Goal: Task Accomplishment & Management: Manage account settings

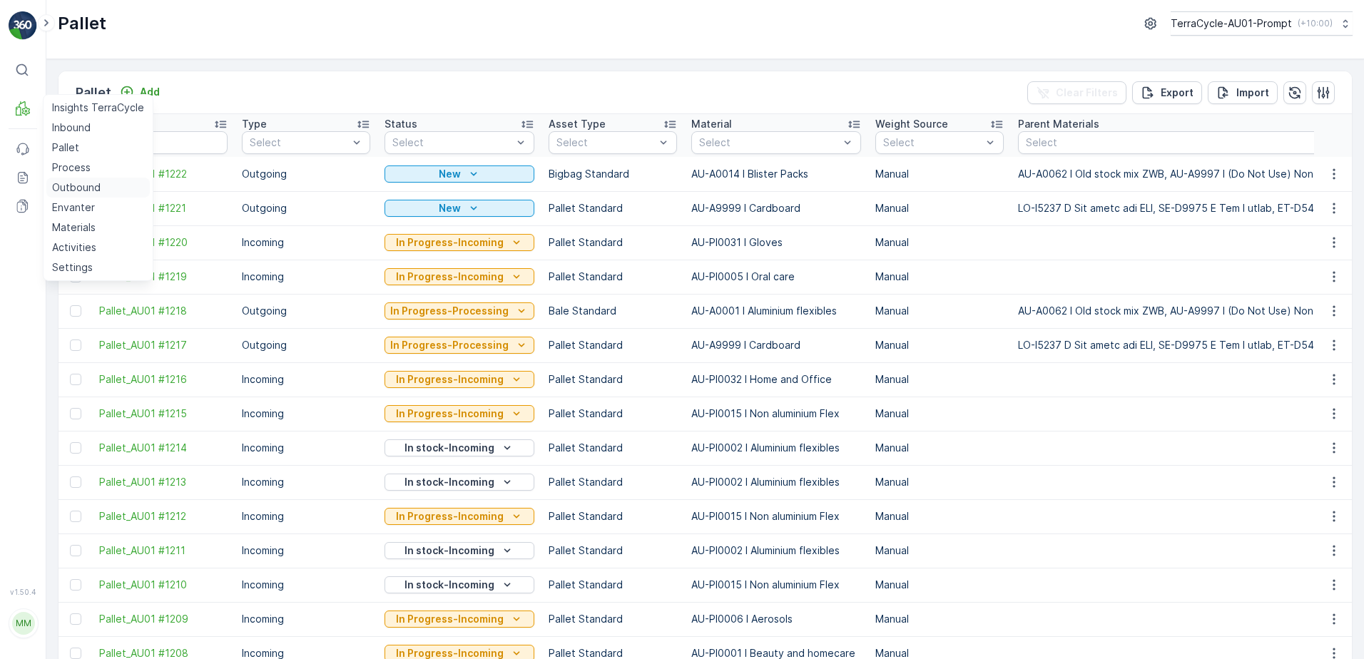
click at [72, 194] on p "Outbound" at bounding box center [76, 188] width 49 height 14
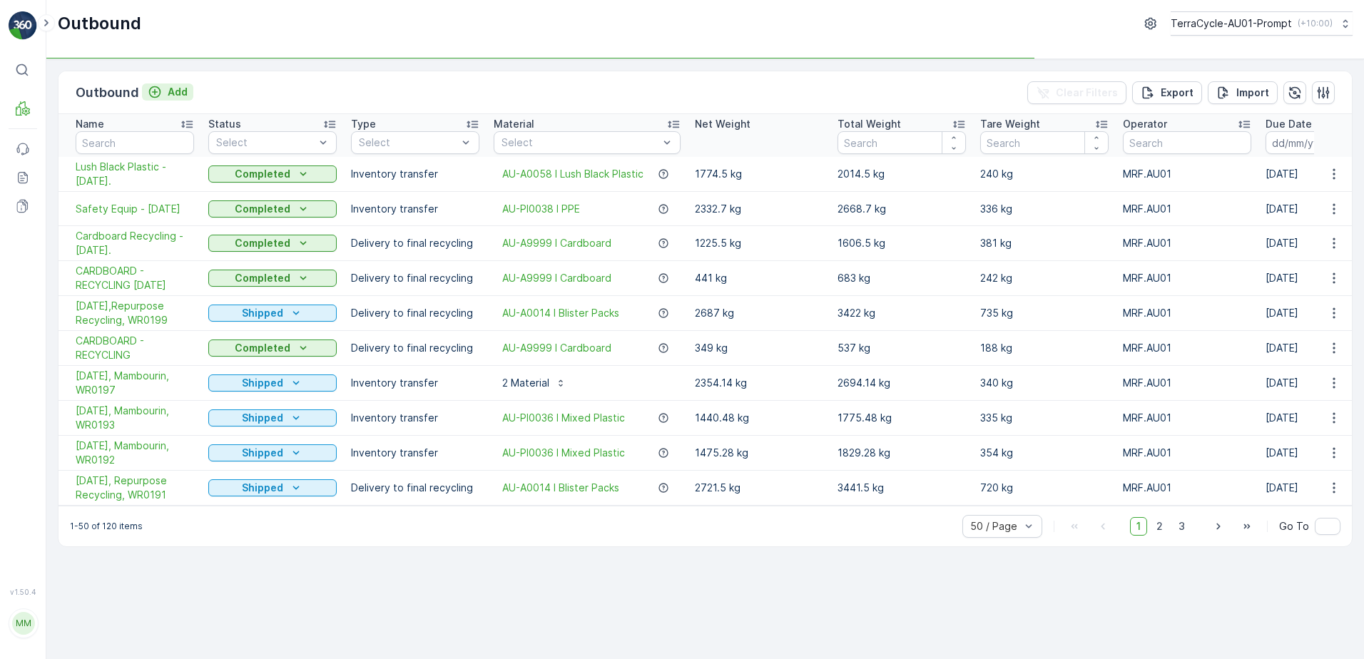
click at [168, 96] on p "Add" at bounding box center [178, 92] width 20 height 14
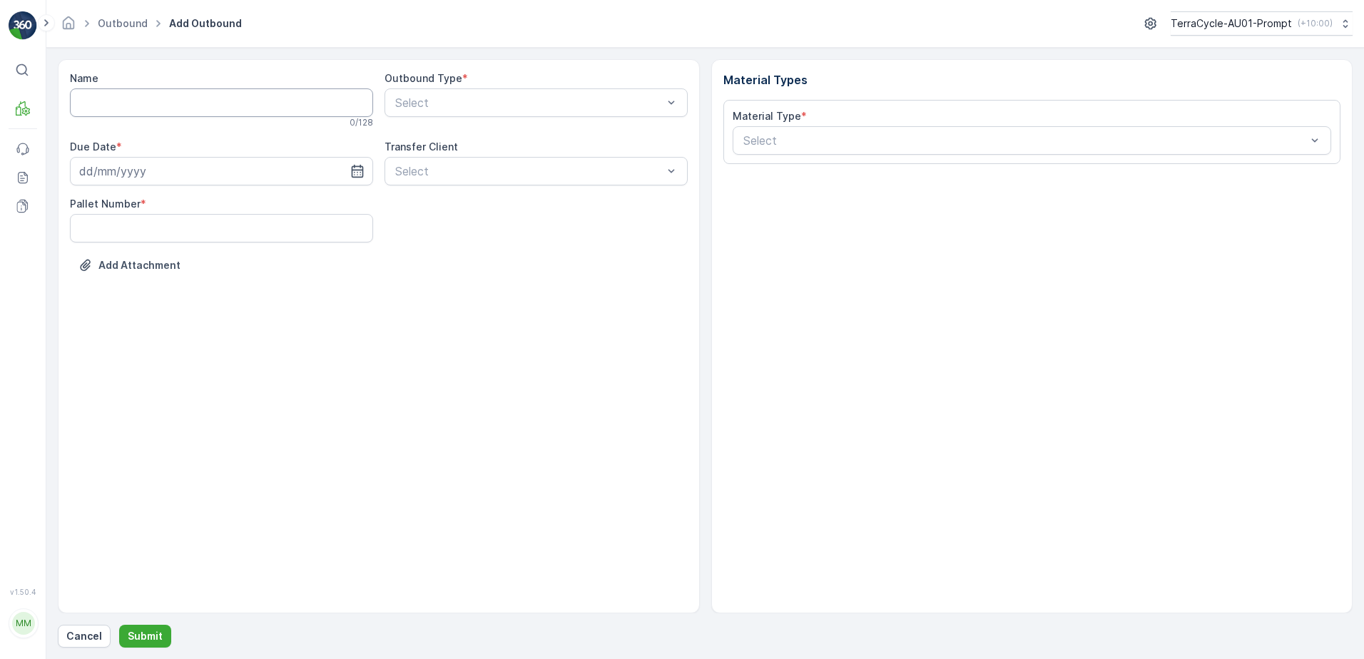
click at [157, 103] on input "Name" at bounding box center [221, 102] width 303 height 29
click at [208, 103] on input "Cardboard Recycling" at bounding box center [221, 102] width 303 height 29
type input "Cardboard Recycling - [DATE]."
click at [190, 175] on input at bounding box center [221, 174] width 303 height 29
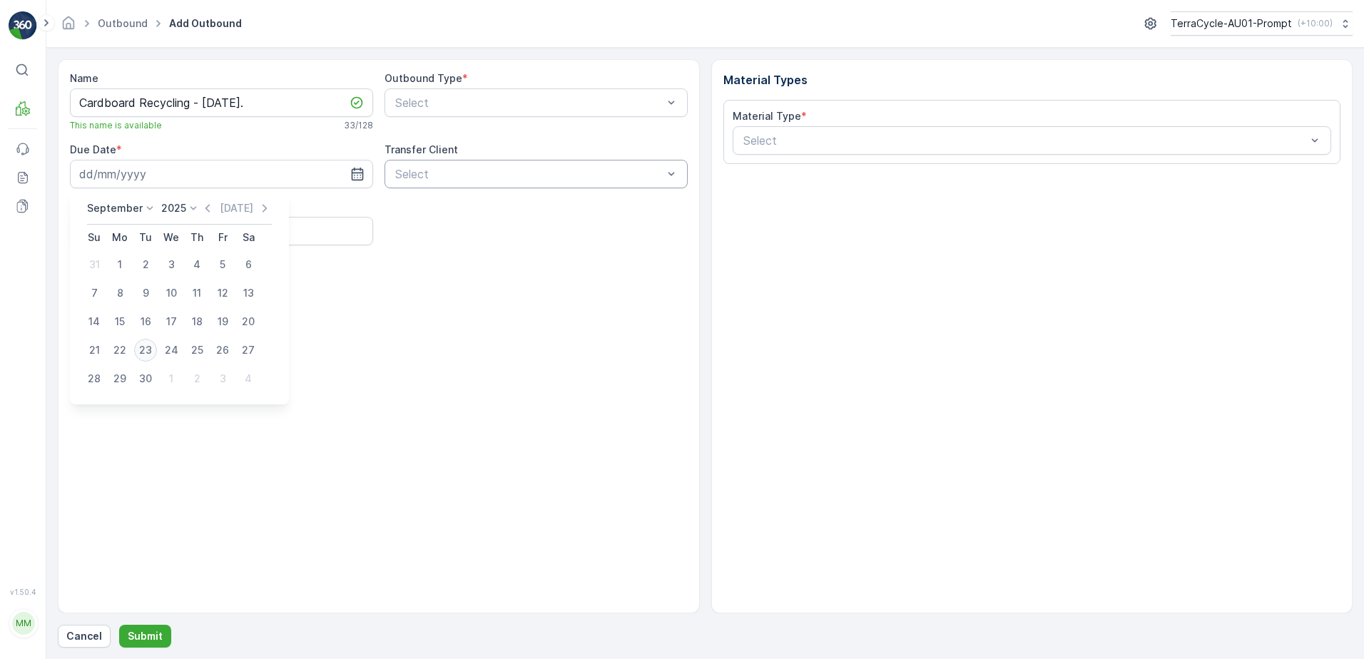
click at [146, 355] on div "23" at bounding box center [145, 350] width 23 height 23
type input "[DATE]"
click at [91, 228] on Number "Pallet Number" at bounding box center [221, 231] width 303 height 29
type Number "8"
click at [405, 315] on div "Name Cardboard Recycling - [DATE]. This name is available 33 / 128 Outbound Typ…" at bounding box center [379, 336] width 642 height 554
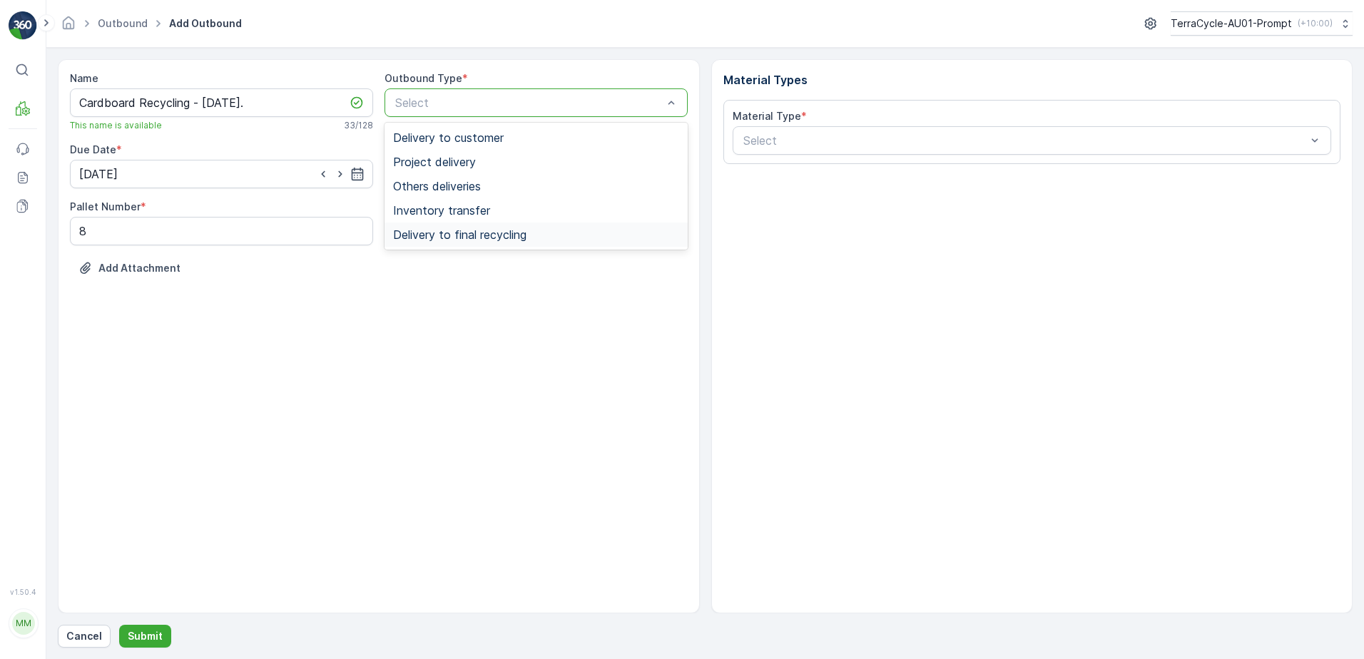
click at [471, 233] on span "Delivery to final recycling" at bounding box center [459, 234] width 133 height 13
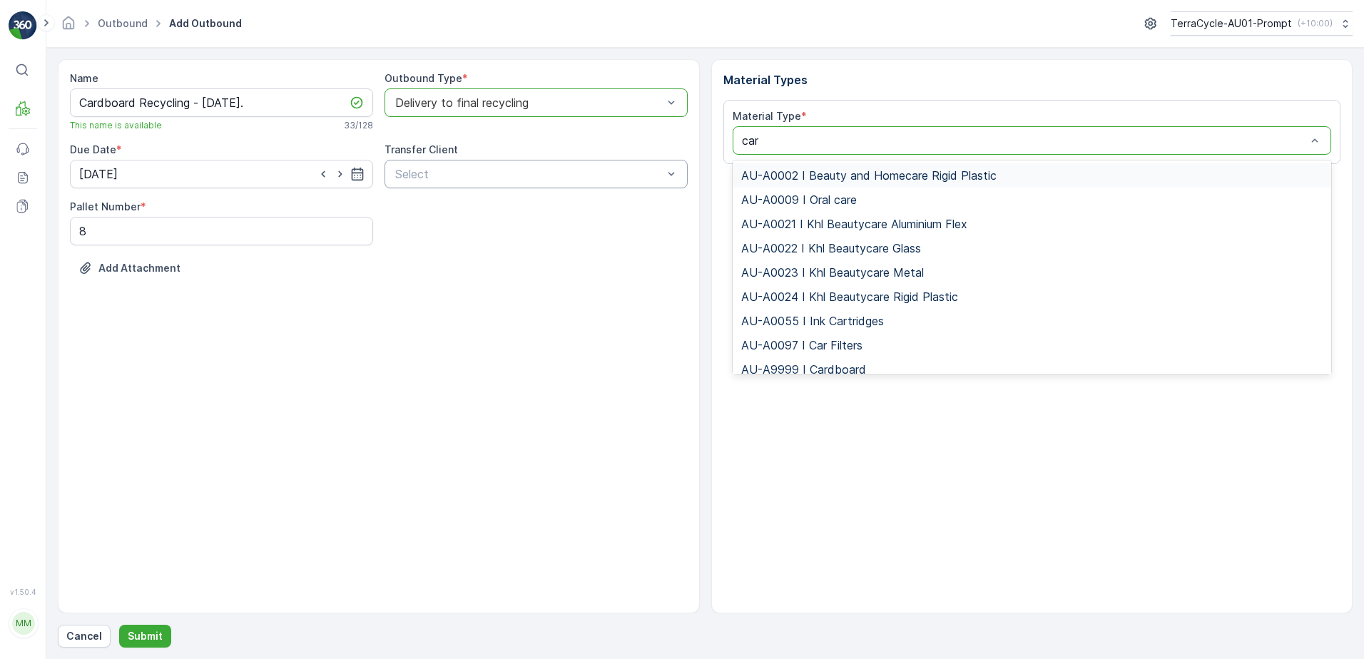
type input "card"
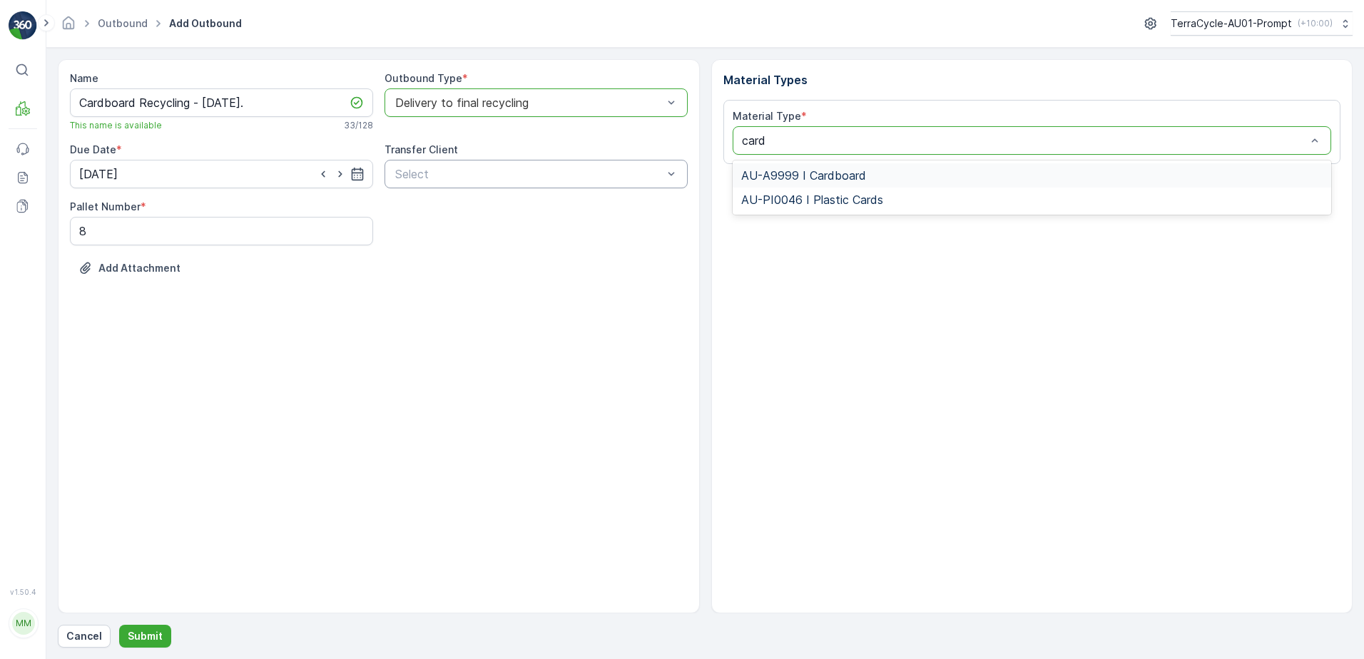
click at [844, 181] on span "AU-A9999 I Cardboard" at bounding box center [803, 175] width 125 height 13
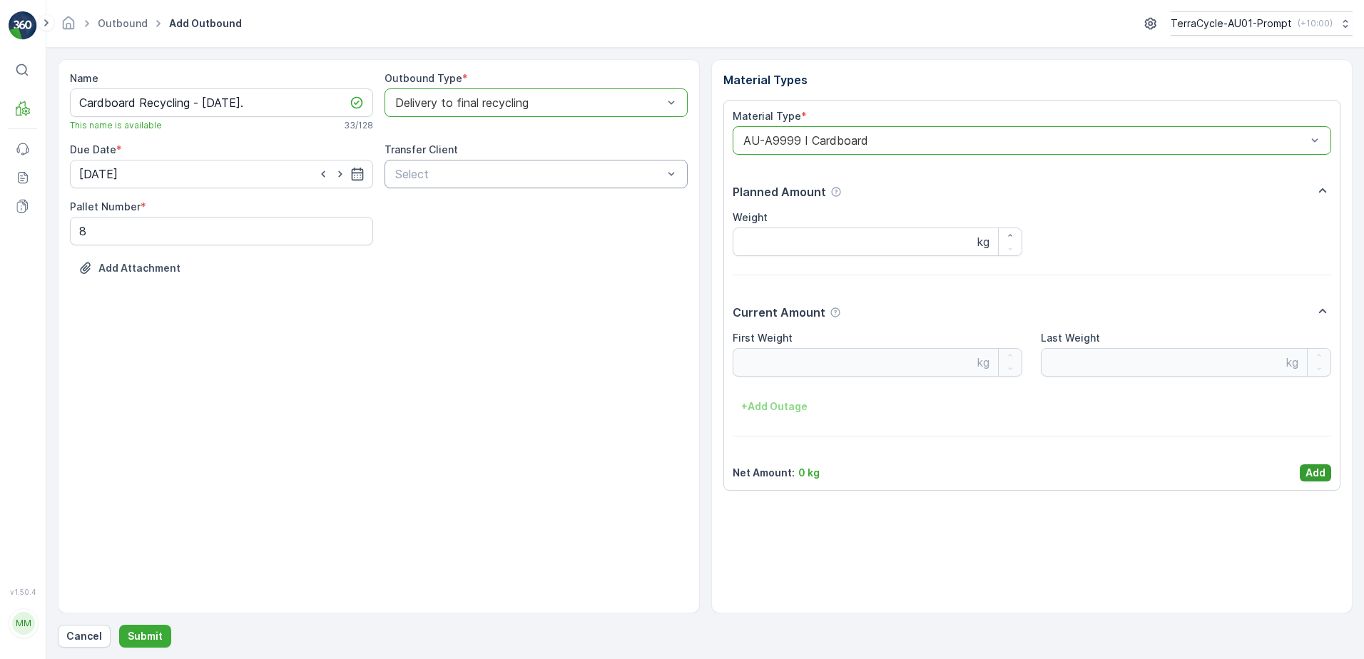
click at [1315, 473] on p "Add" at bounding box center [1316, 473] width 20 height 14
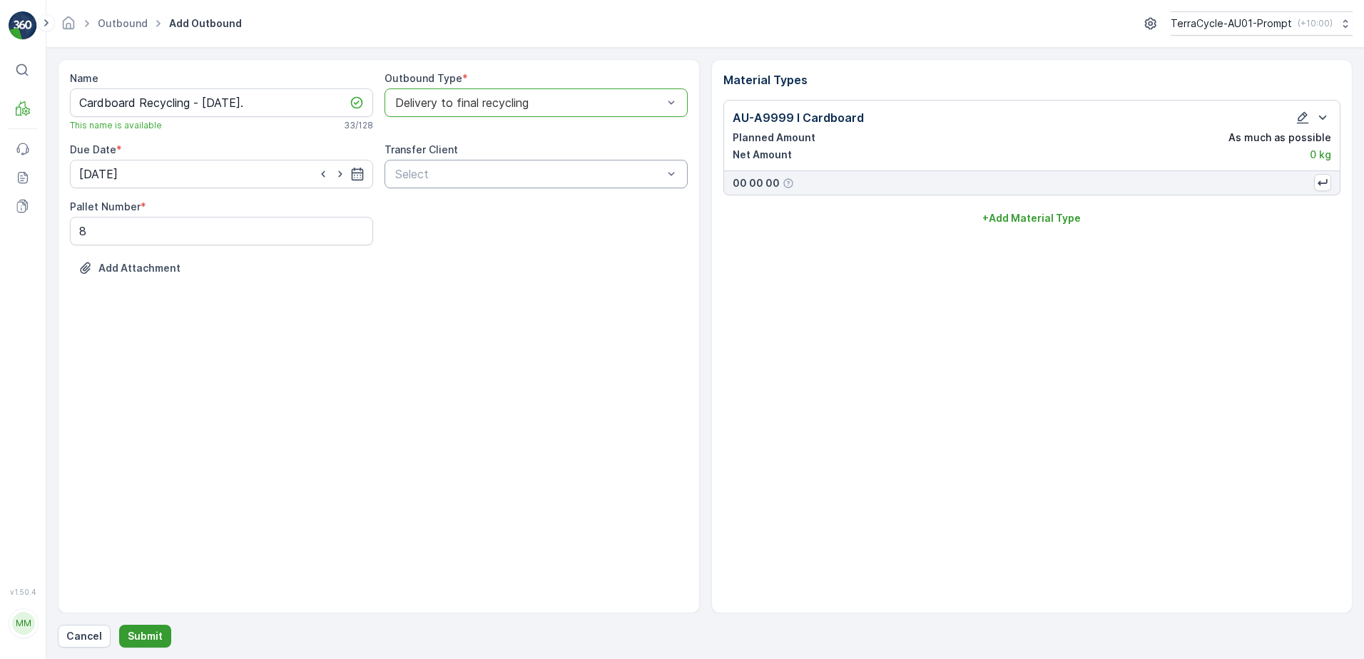
click at [149, 634] on p "Submit" at bounding box center [145, 636] width 35 height 14
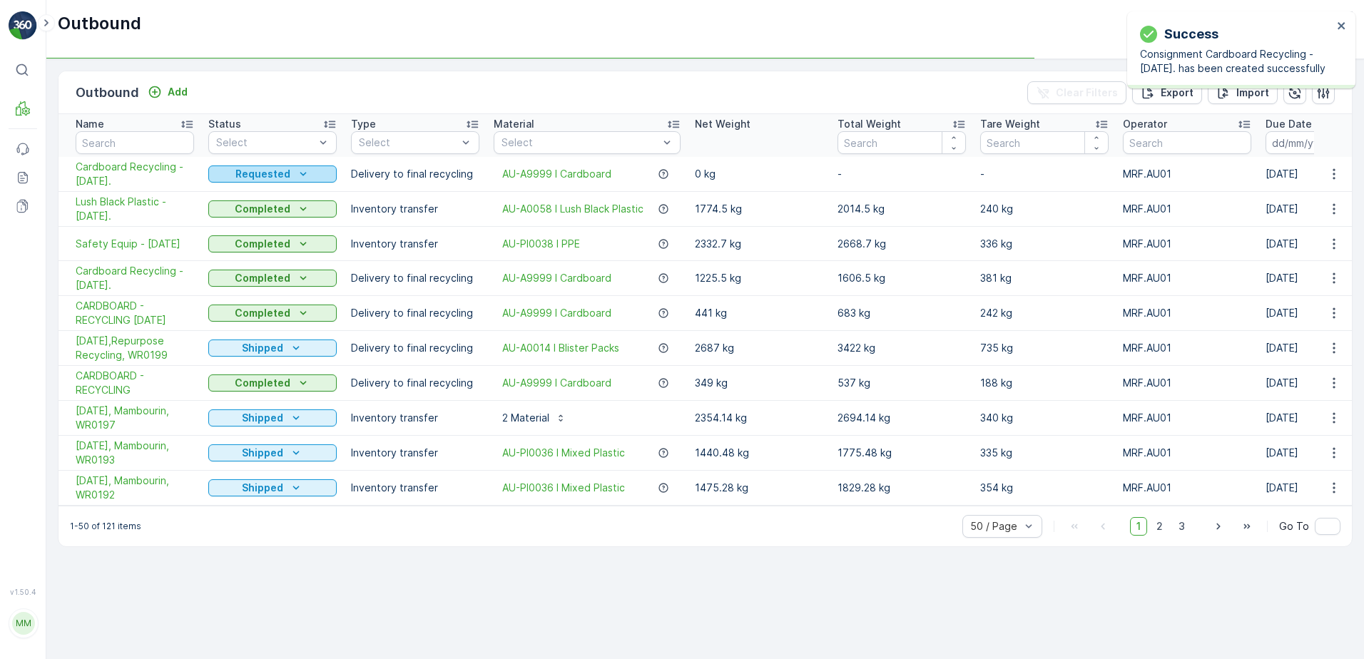
click at [285, 174] on p "Requested" at bounding box center [262, 174] width 55 height 14
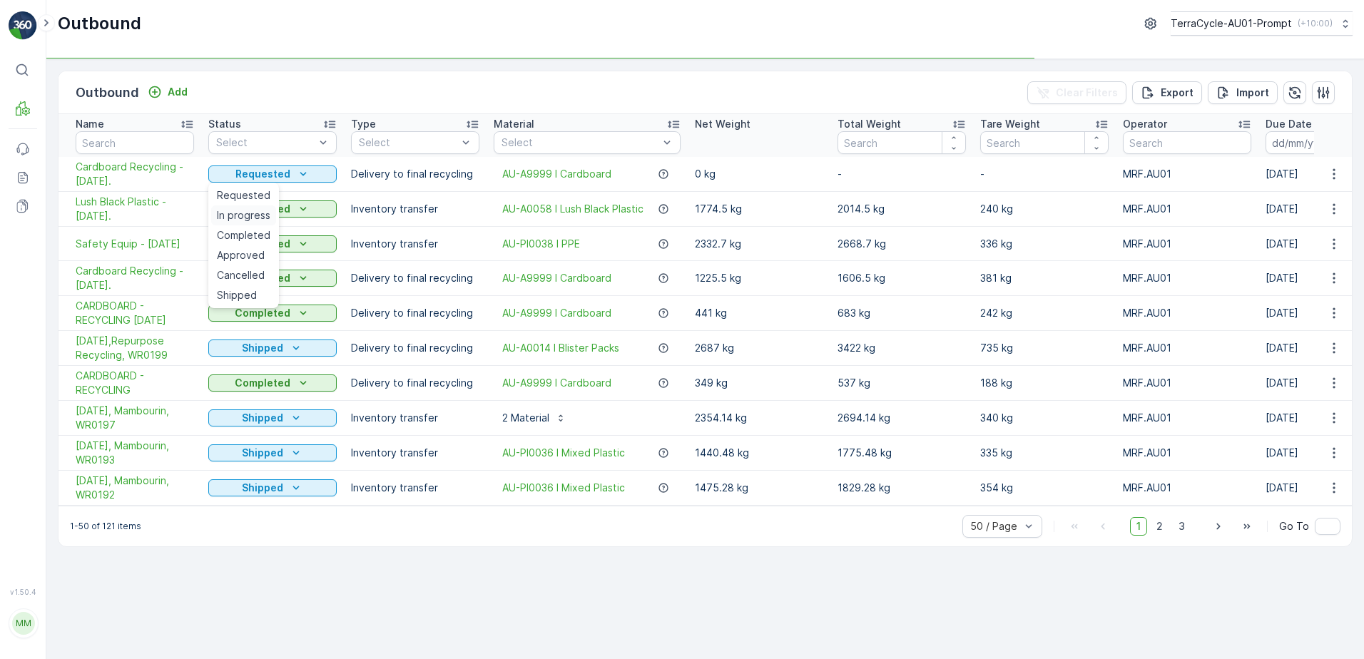
click at [251, 214] on span "In progress" at bounding box center [244, 215] width 54 height 14
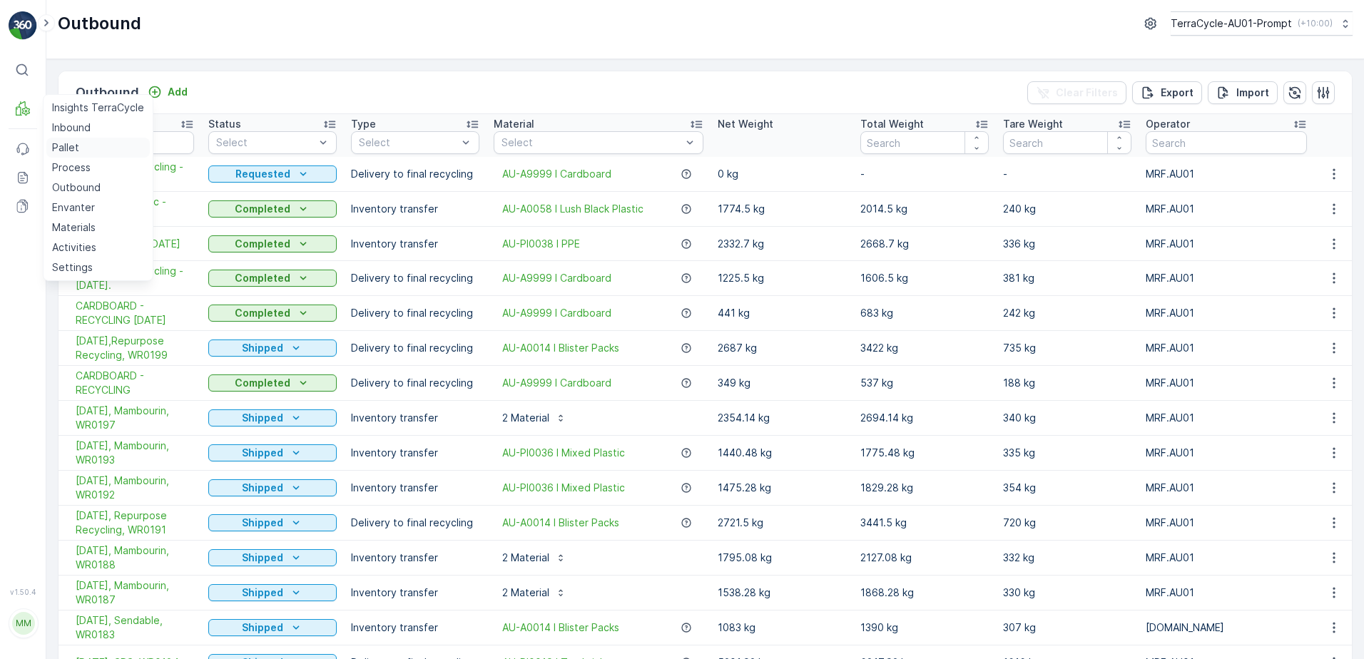
drag, startPoint x: 60, startPoint y: 148, endPoint x: 69, endPoint y: 148, distance: 9.3
click at [60, 148] on p "Pallet" at bounding box center [65, 148] width 27 height 14
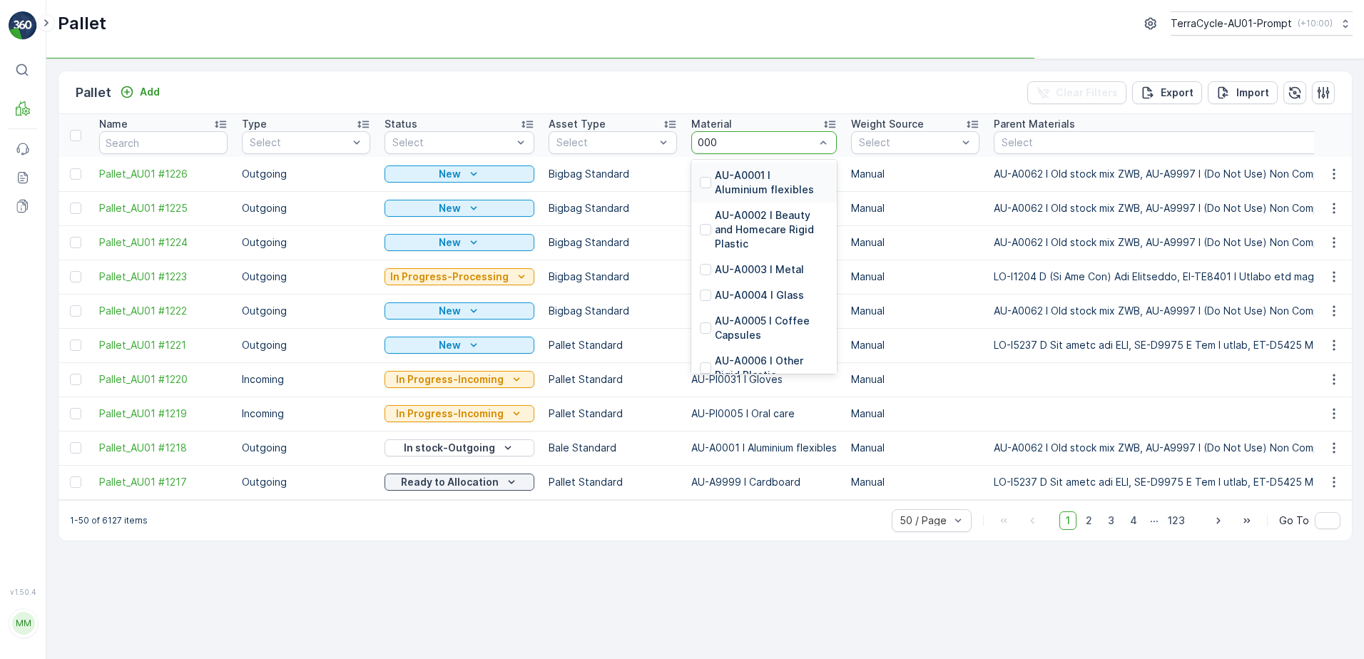
type input "0001"
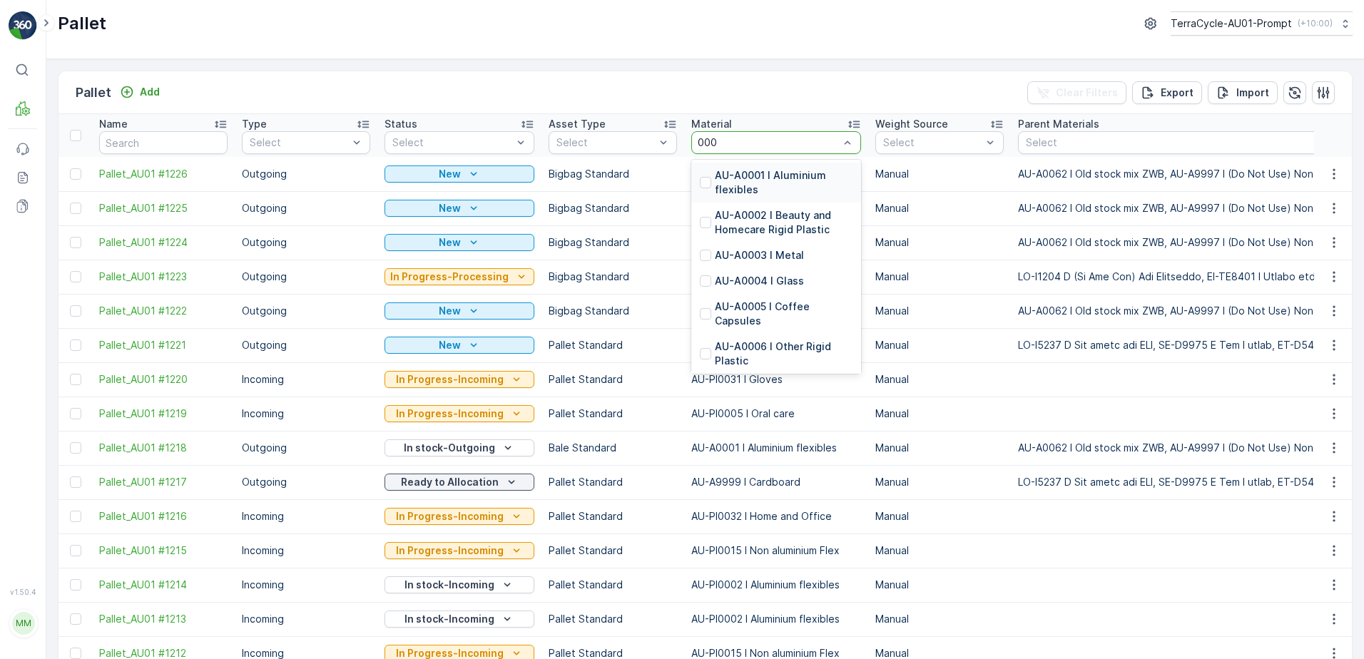
type input "0001"
click at [763, 178] on p "AU-A0001 I Aluminium flexibles" at bounding box center [784, 182] width 138 height 29
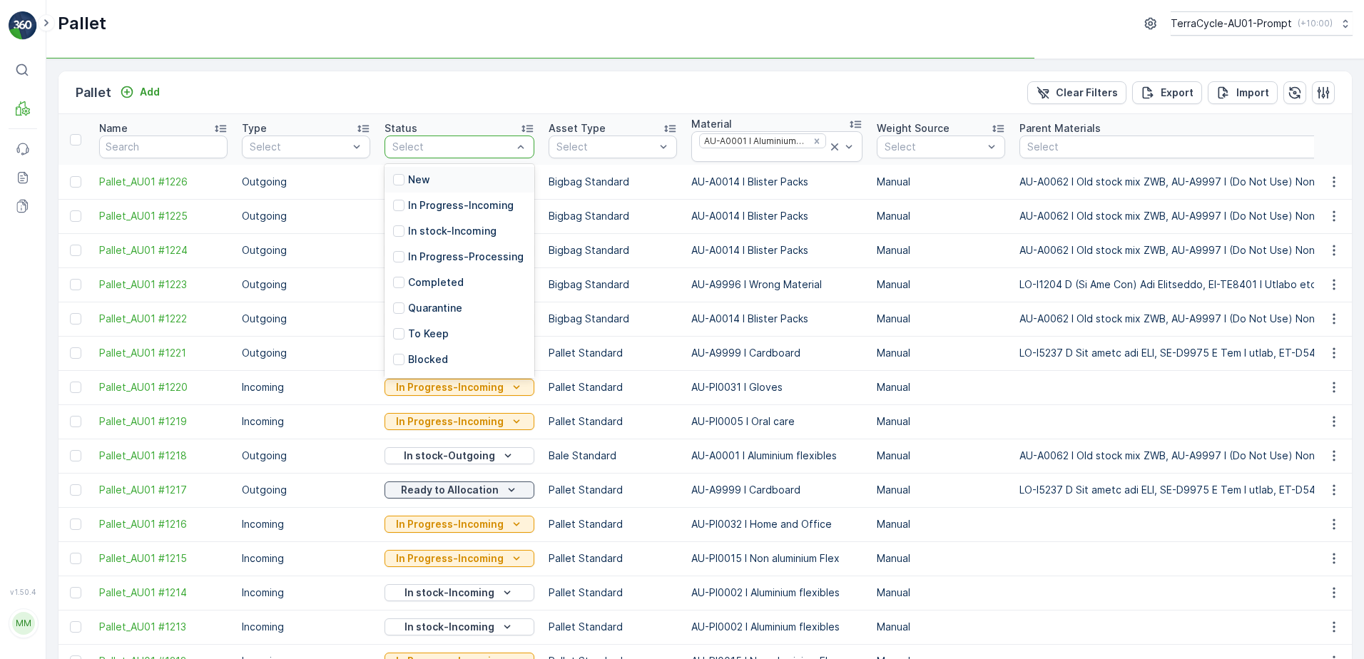
click at [432, 184] on div "New" at bounding box center [460, 180] width 150 height 26
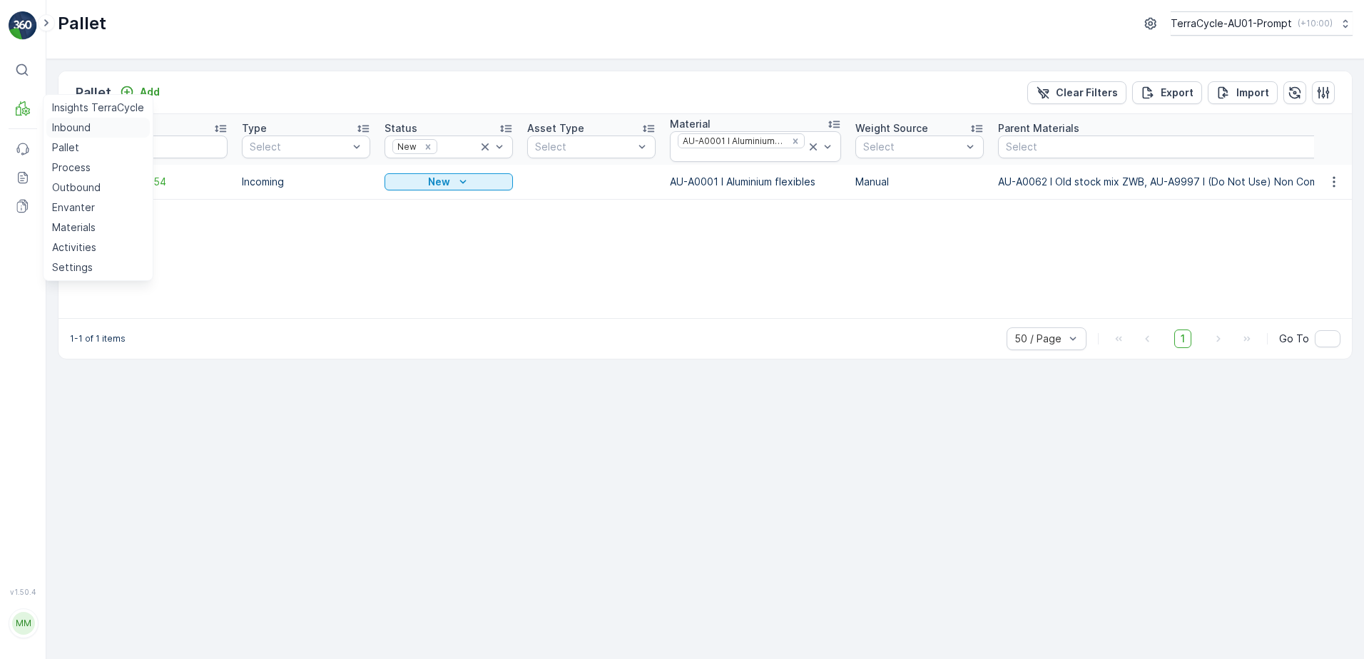
click at [66, 125] on p "Inbound" at bounding box center [71, 128] width 39 height 14
